Goal: Information Seeking & Learning: Learn about a topic

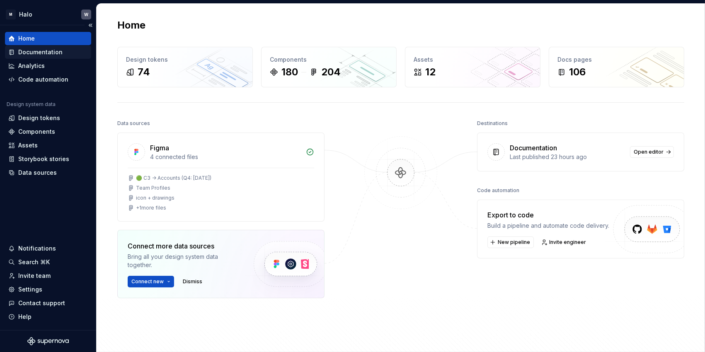
click at [35, 48] on div "Documentation" at bounding box center [40, 52] width 44 height 8
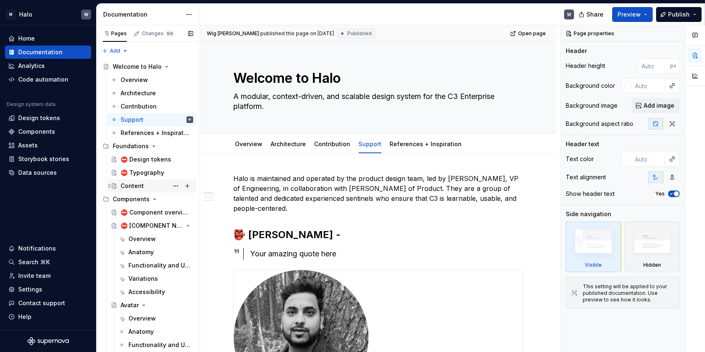
click at [145, 187] on div "Content" at bounding box center [157, 186] width 73 height 12
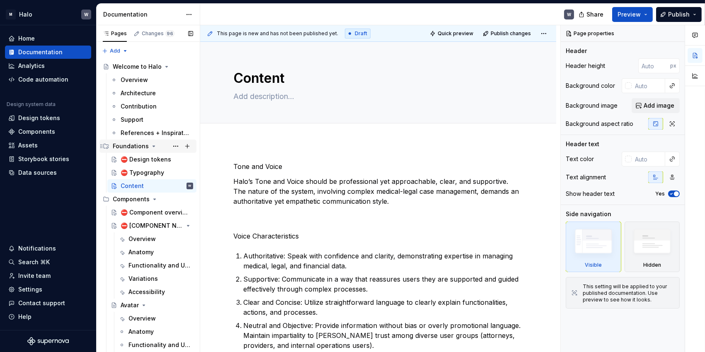
click at [153, 147] on icon "Page tree" at bounding box center [154, 146] width 2 height 1
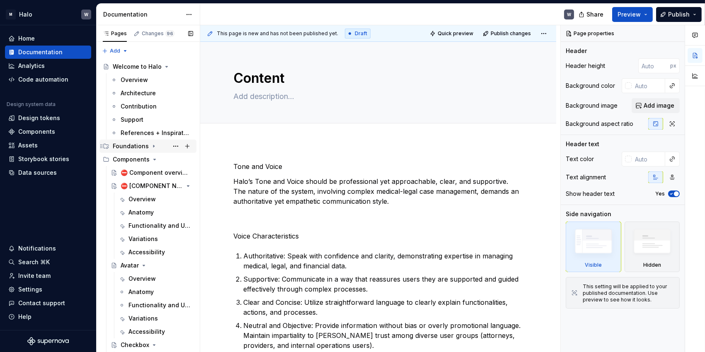
click at [153, 147] on icon "Page tree" at bounding box center [153, 146] width 1 height 2
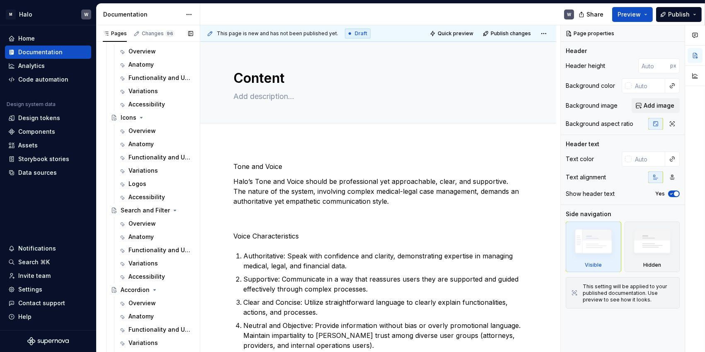
scroll to position [506, 0]
click at [142, 131] on div "Overview" at bounding box center [141, 130] width 27 height 8
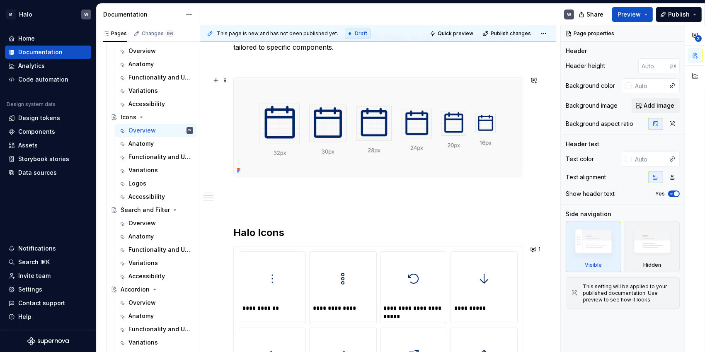
scroll to position [89, 0]
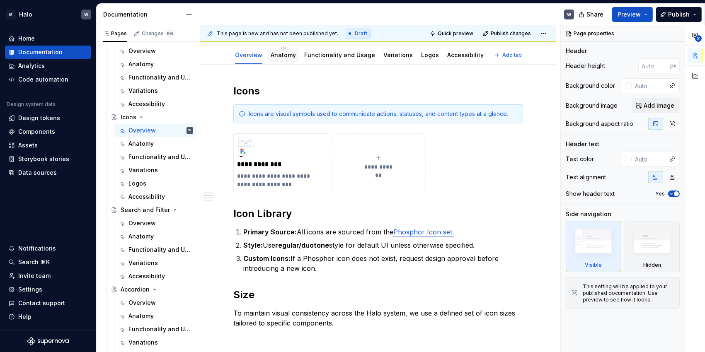
click at [286, 54] on link "Anatomy" at bounding box center [283, 54] width 25 height 7
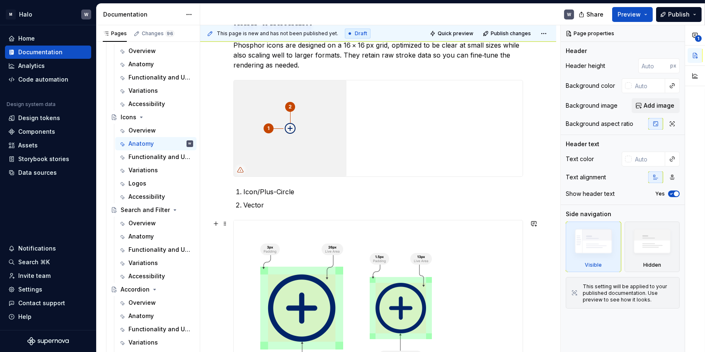
scroll to position [8, 0]
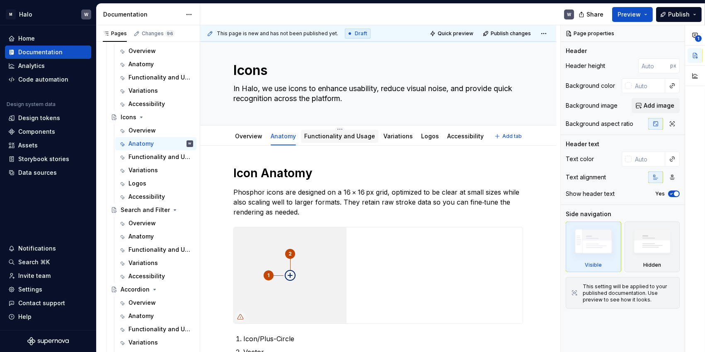
click at [351, 133] on link "Functionality and Usage" at bounding box center [339, 136] width 71 height 7
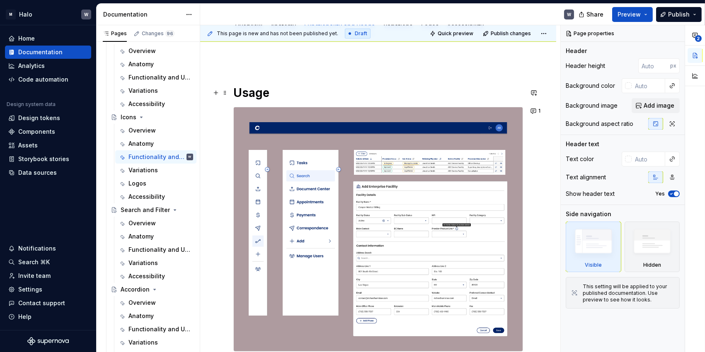
scroll to position [92, 0]
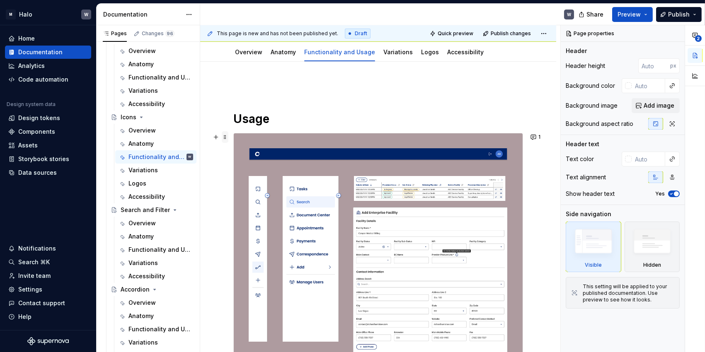
click at [222, 138] on span at bounding box center [225, 137] width 7 height 12
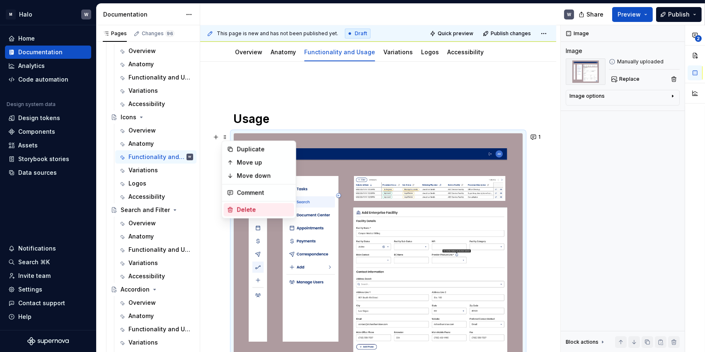
click at [251, 209] on div "Delete" at bounding box center [264, 210] width 54 height 8
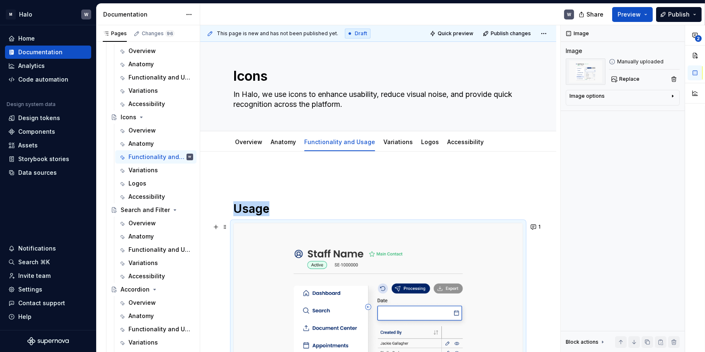
scroll to position [0, 0]
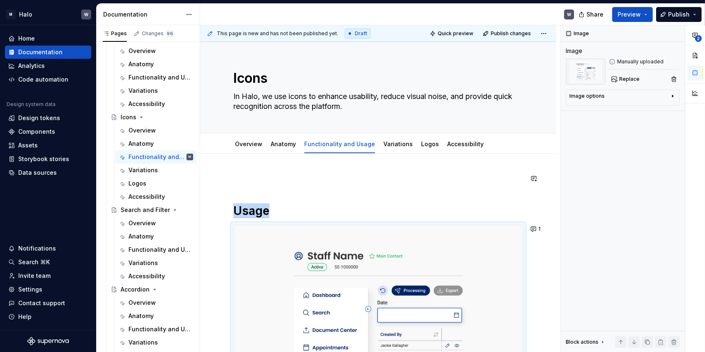
click at [269, 186] on div "Usage Principle Description Clarity First Icons must enhance understanding—not …" at bounding box center [378, 359] width 290 height 370
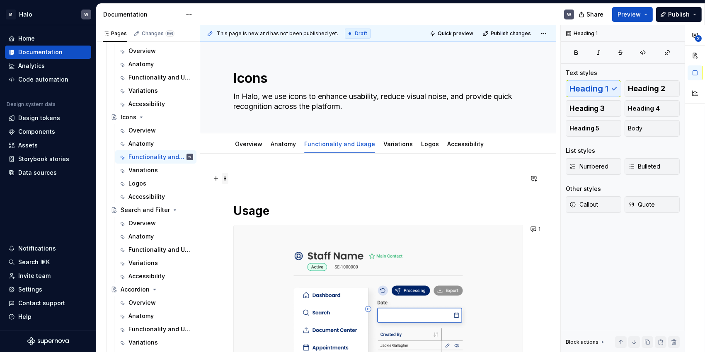
click at [224, 178] on span at bounding box center [225, 179] width 7 height 12
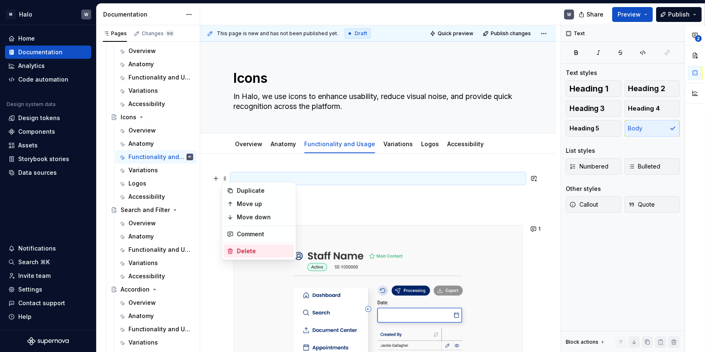
click at [245, 250] on div "Delete" at bounding box center [264, 251] width 54 height 8
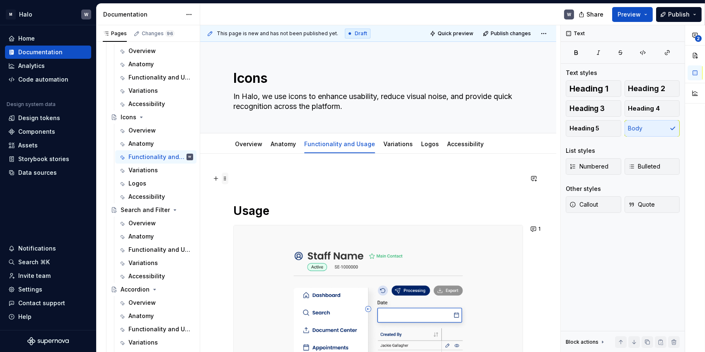
click at [226, 179] on span at bounding box center [225, 179] width 7 height 12
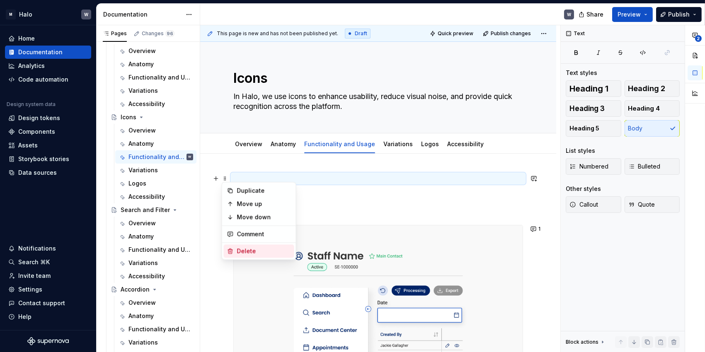
click at [251, 254] on div "Delete" at bounding box center [264, 251] width 54 height 8
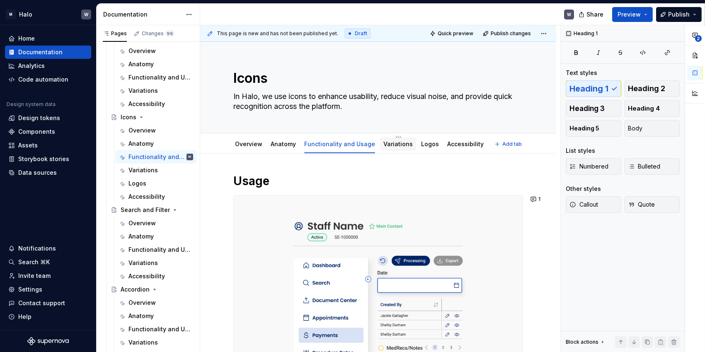
click at [399, 143] on link "Variations" at bounding box center [397, 143] width 29 height 7
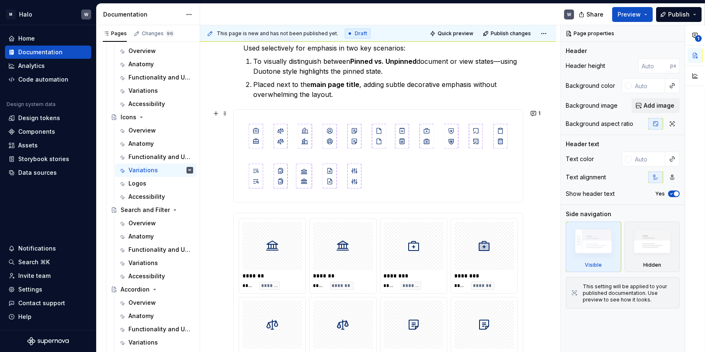
scroll to position [94, 0]
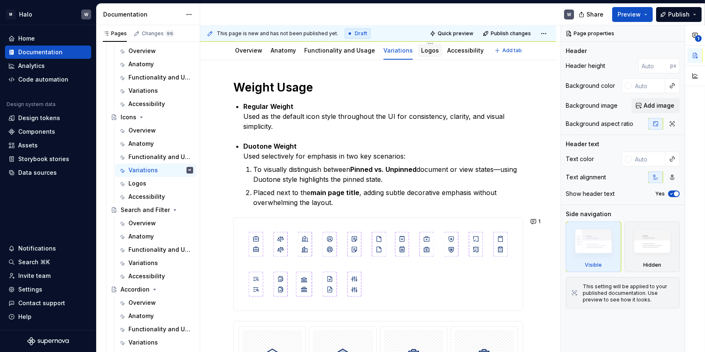
click at [425, 48] on link "Logos" at bounding box center [430, 50] width 18 height 7
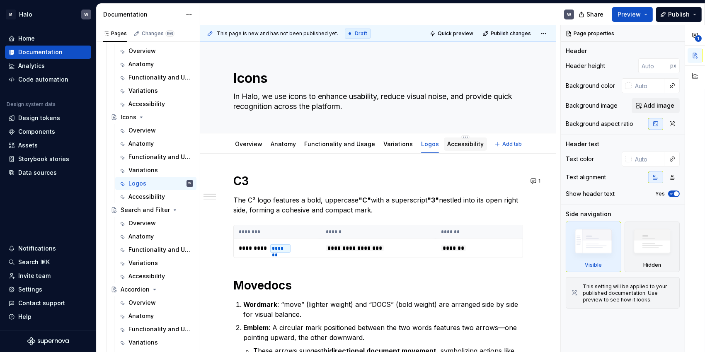
click at [455, 144] on link "Accessibility" at bounding box center [465, 143] width 36 height 7
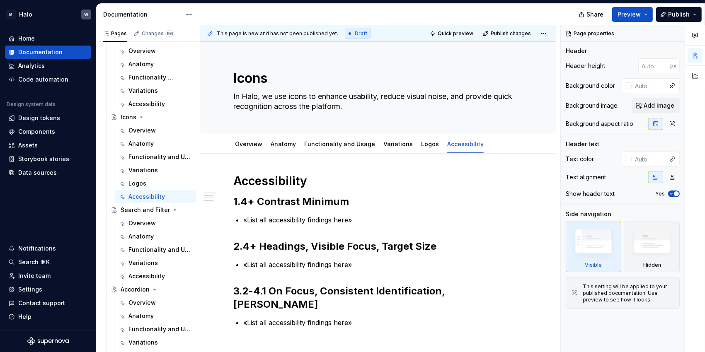
type textarea "*"
